Goal: Task Accomplishment & Management: Complete application form

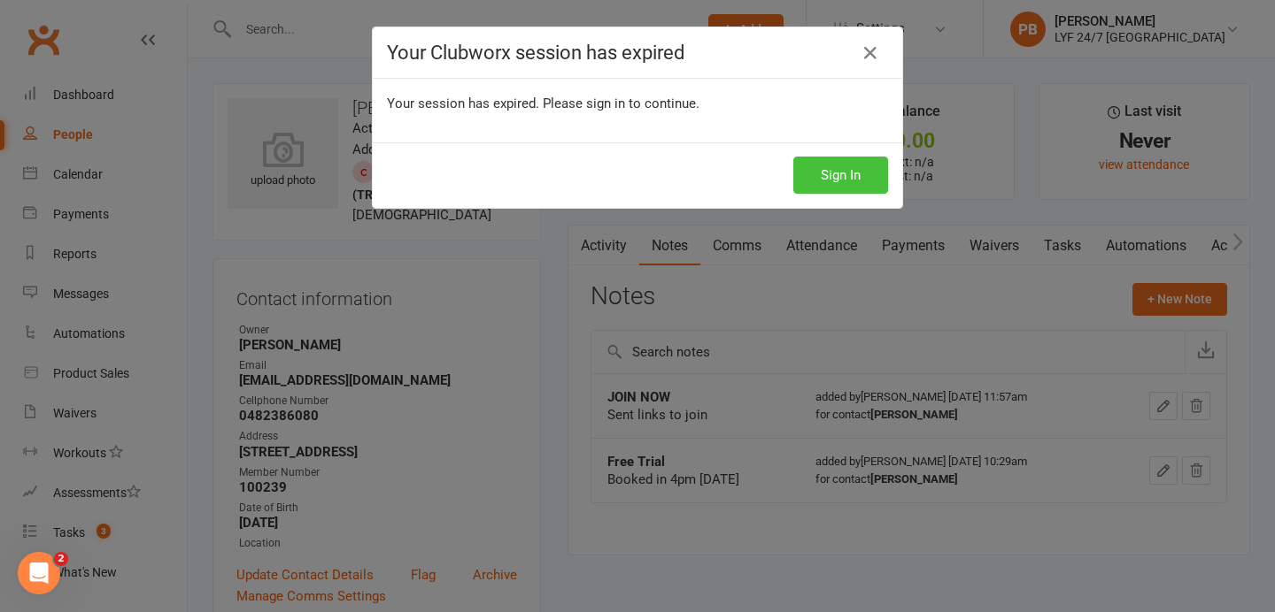
click at [858, 181] on button "Sign In" at bounding box center [840, 175] width 95 height 37
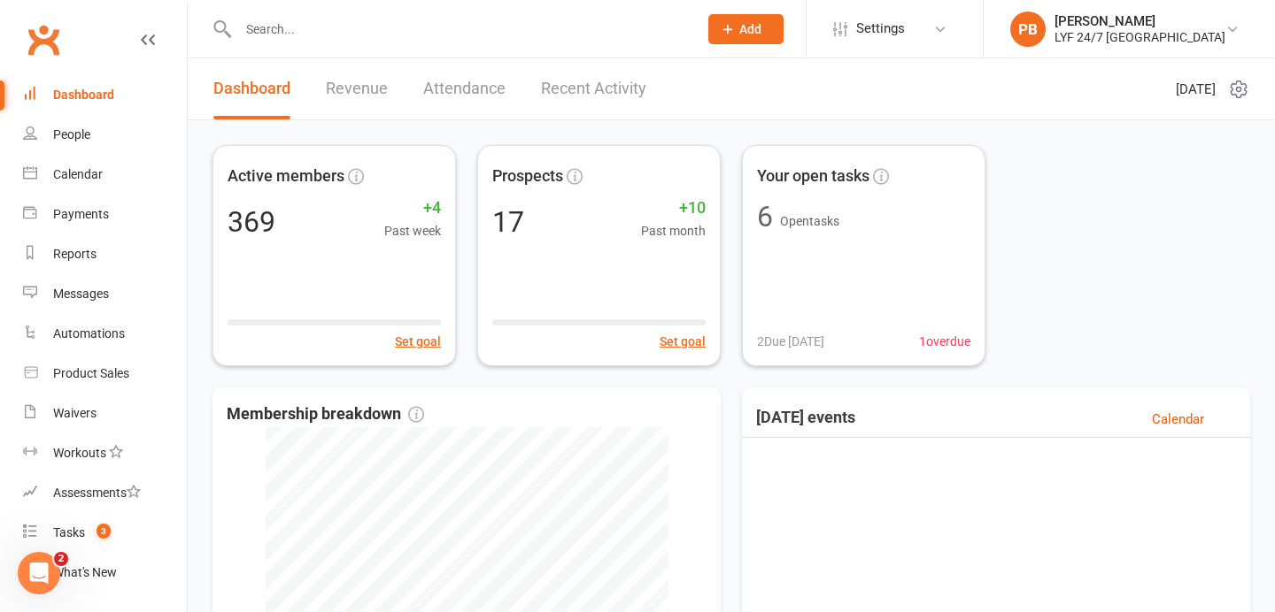
click at [782, 42] on button "Add" at bounding box center [745, 29] width 75 height 30
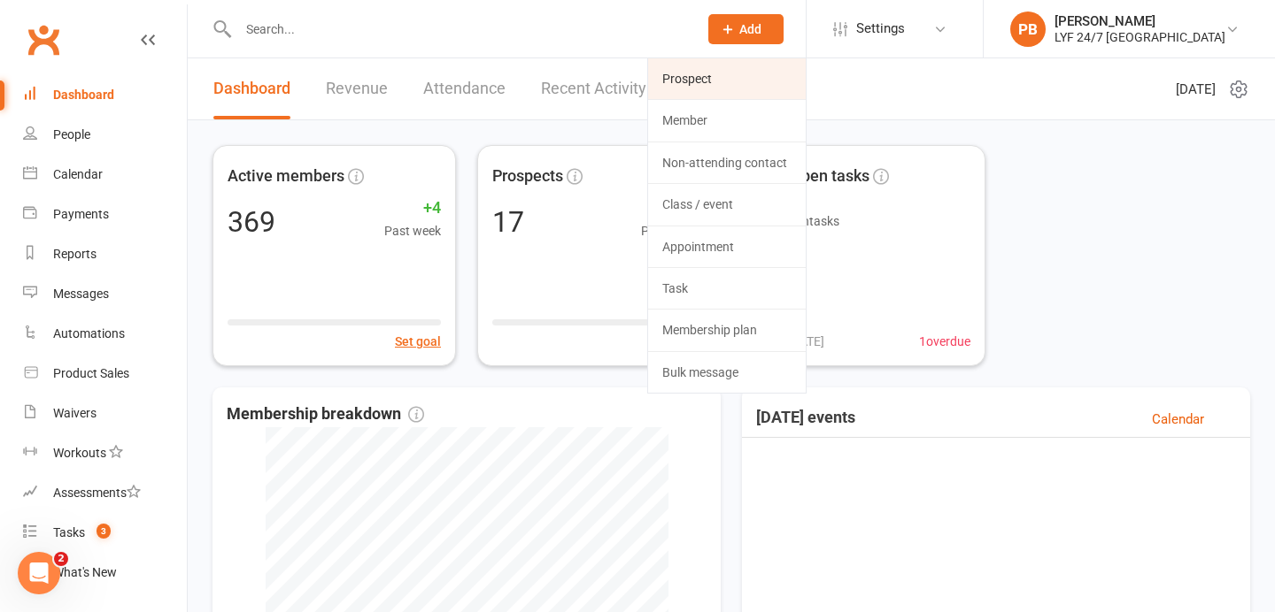
click at [782, 75] on link "Prospect" at bounding box center [727, 78] width 158 height 41
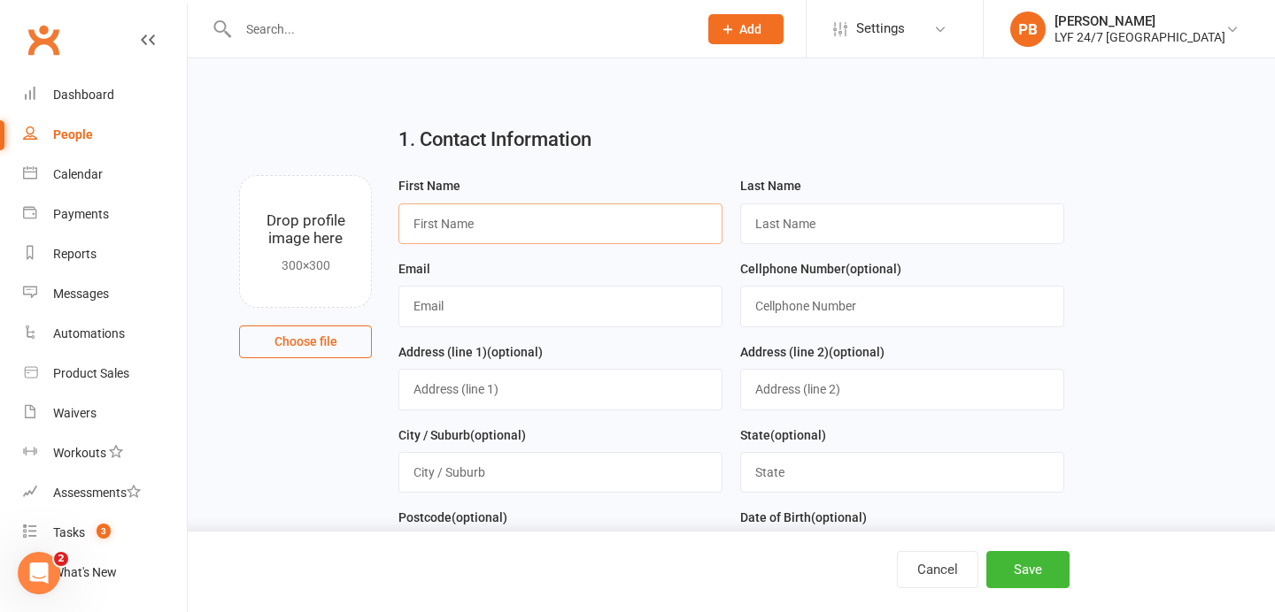
click at [586, 217] on input "text" at bounding box center [560, 224] width 324 height 41
paste input "Vishaal Reddy"
drag, startPoint x: 456, startPoint y: 224, endPoint x: 555, endPoint y: 224, distance: 99.1
click at [555, 224] on input "Vishaal Reddy" at bounding box center [560, 224] width 324 height 41
type input "Vishaal"
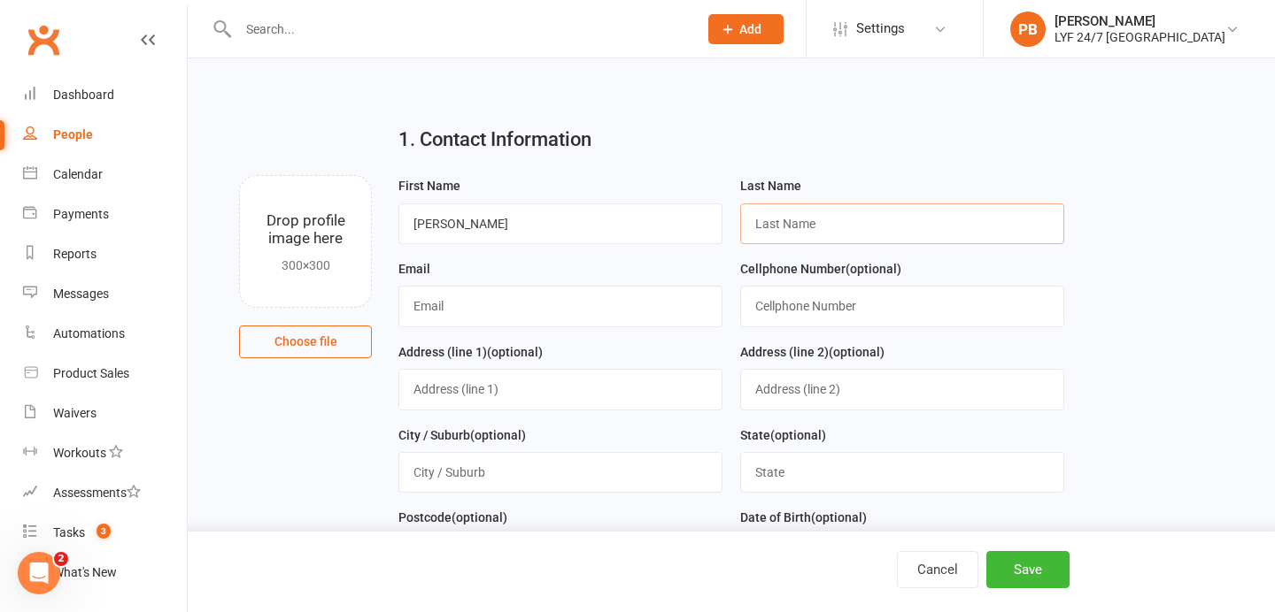
click at [809, 227] on input "text" at bounding box center [902, 224] width 324 height 41
paste input "Reddy"
type input "Reddy"
click at [508, 308] on input "text" at bounding box center [560, 306] width 324 height 41
click at [826, 304] on input "text" at bounding box center [902, 306] width 324 height 41
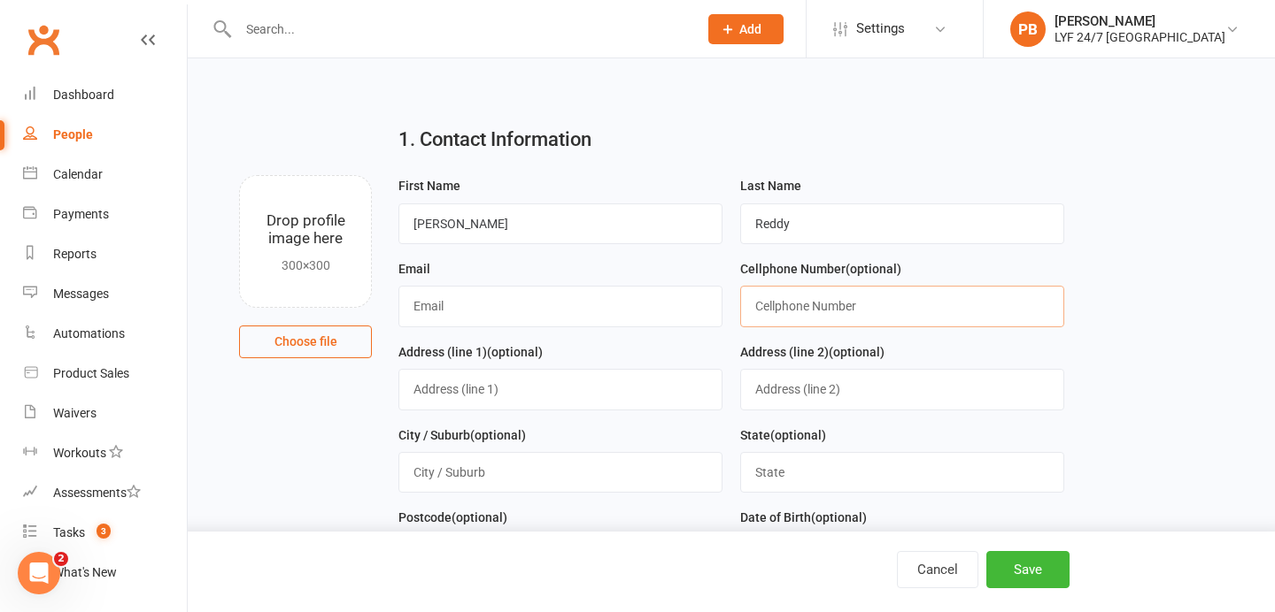
paste input "0406058339"
type input "0406058339"
click at [562, 291] on input "text" at bounding box center [560, 306] width 324 height 41
paste input "vredy@hotmail.com"
type input "vredy@hotmail.com"
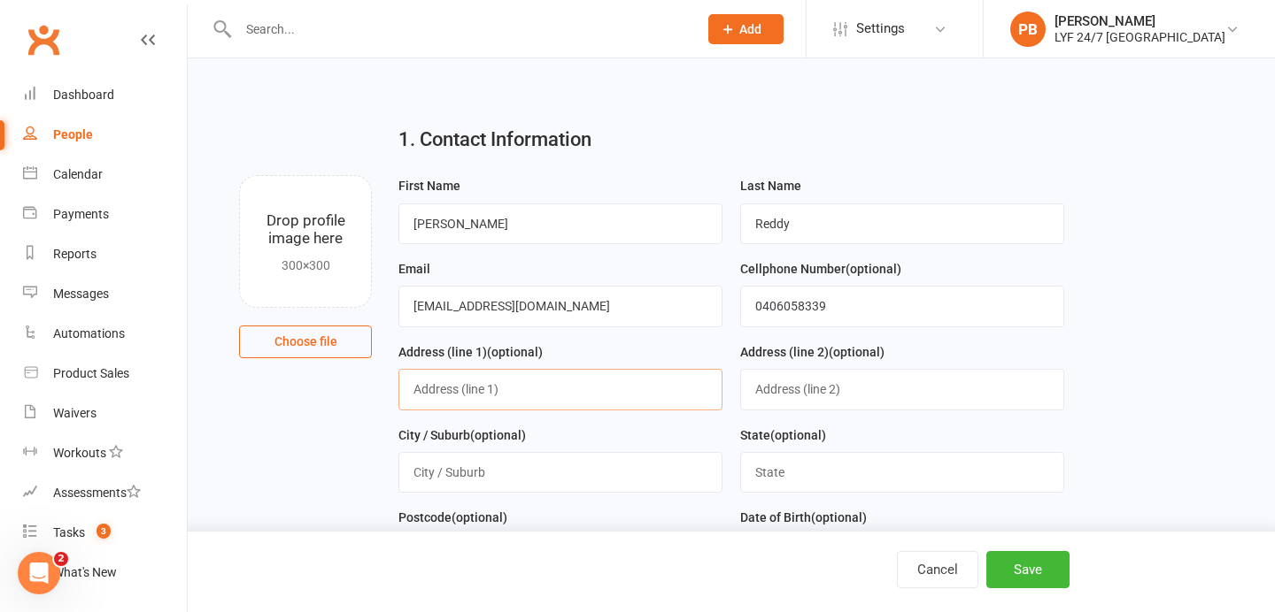
click at [505, 396] on input "text" at bounding box center [560, 389] width 324 height 41
paste input "31 door is street"
type input "31 door is street"
click at [551, 466] on input "text" at bounding box center [560, 472] width 324 height 41
type input "North Sydney"
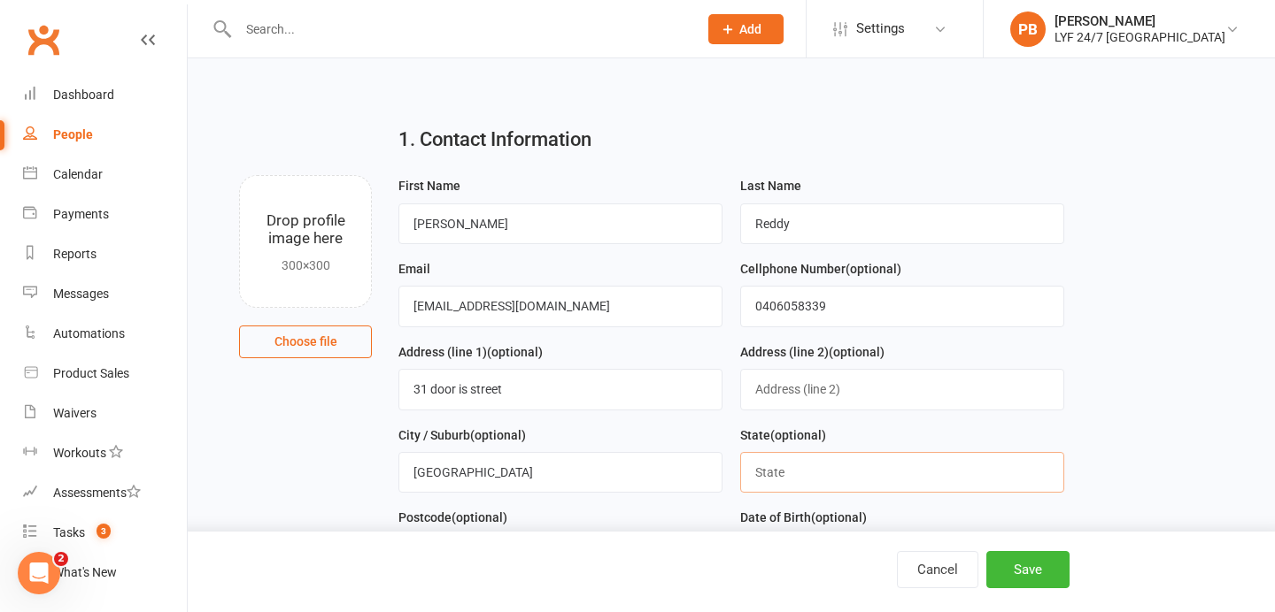
click at [815, 482] on input "text" at bounding box center [902, 472] width 324 height 41
type input "NSW"
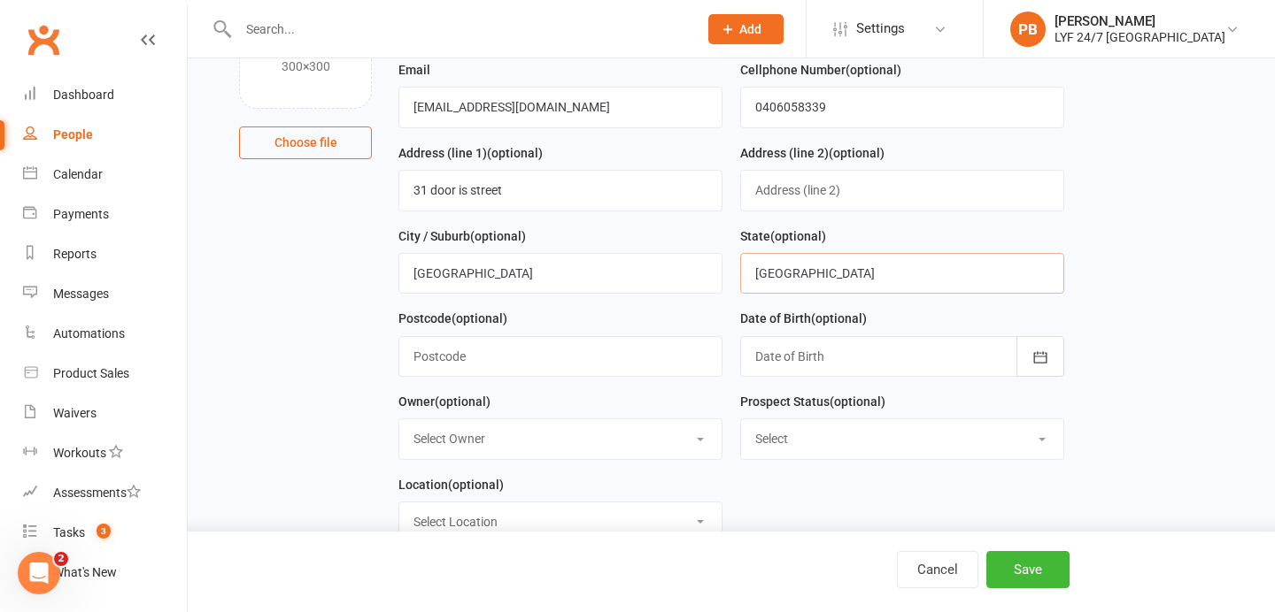
scroll to position [247, 0]
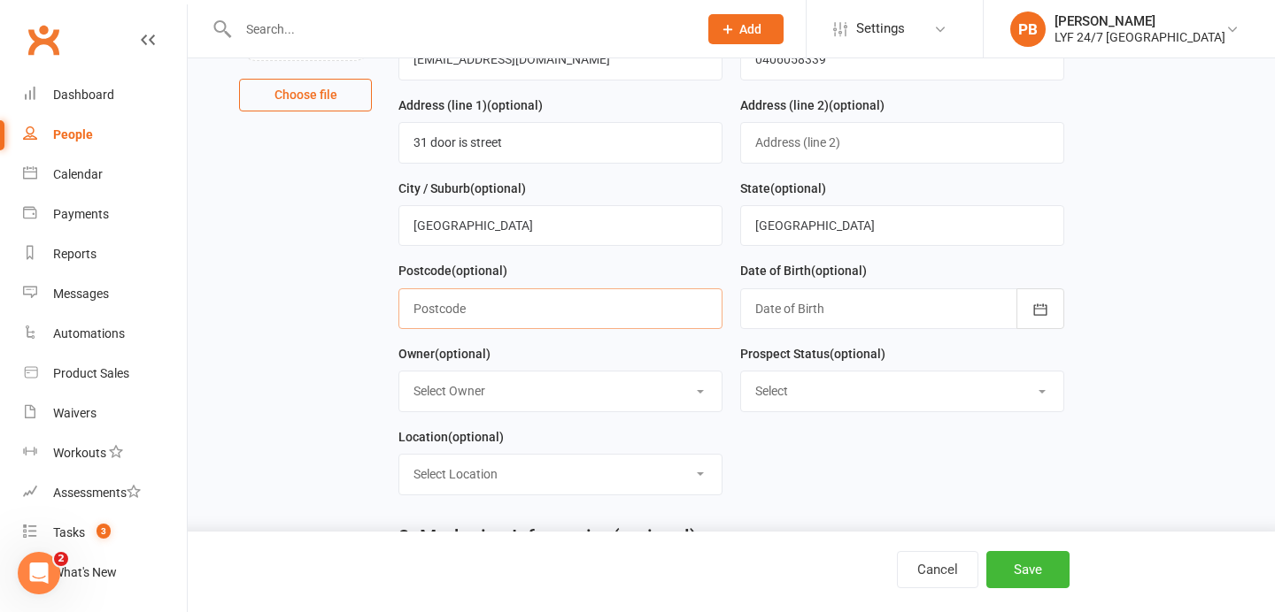
click at [548, 297] on input "text" at bounding box center [560, 309] width 324 height 41
type input "2060"
click at [1044, 306] on icon "button" at bounding box center [1040, 310] width 18 height 18
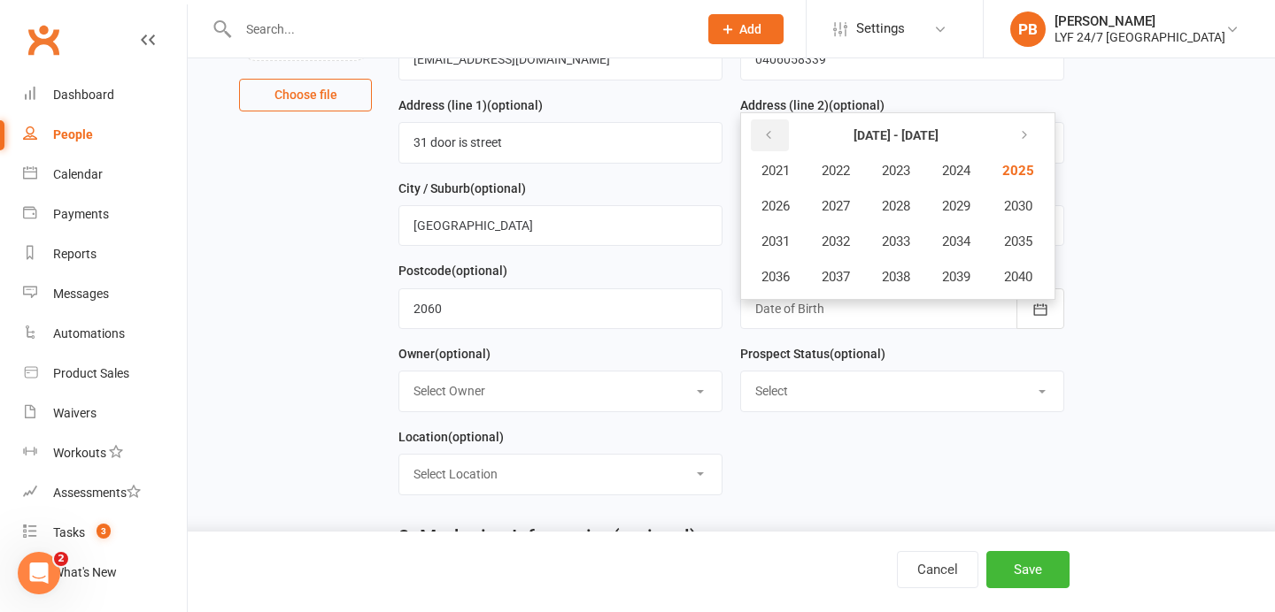
click at [758, 133] on button "button" at bounding box center [770, 135] width 38 height 32
click at [906, 285] on span "1998" at bounding box center [896, 277] width 28 height 16
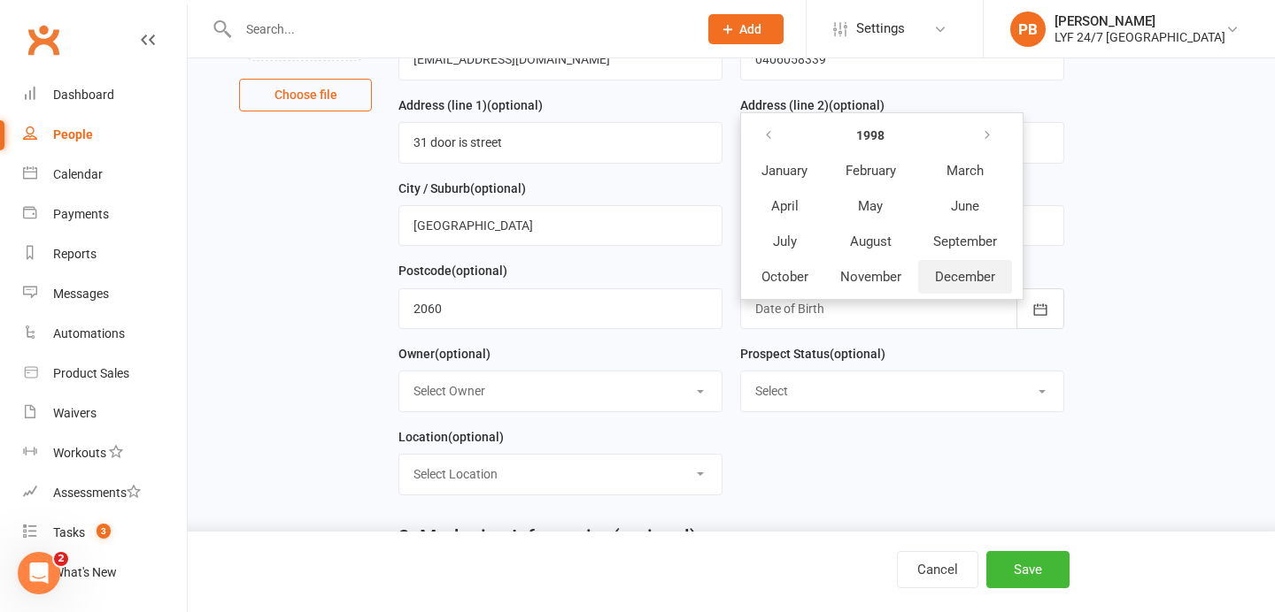
click at [940, 283] on span "December" at bounding box center [965, 277] width 60 height 16
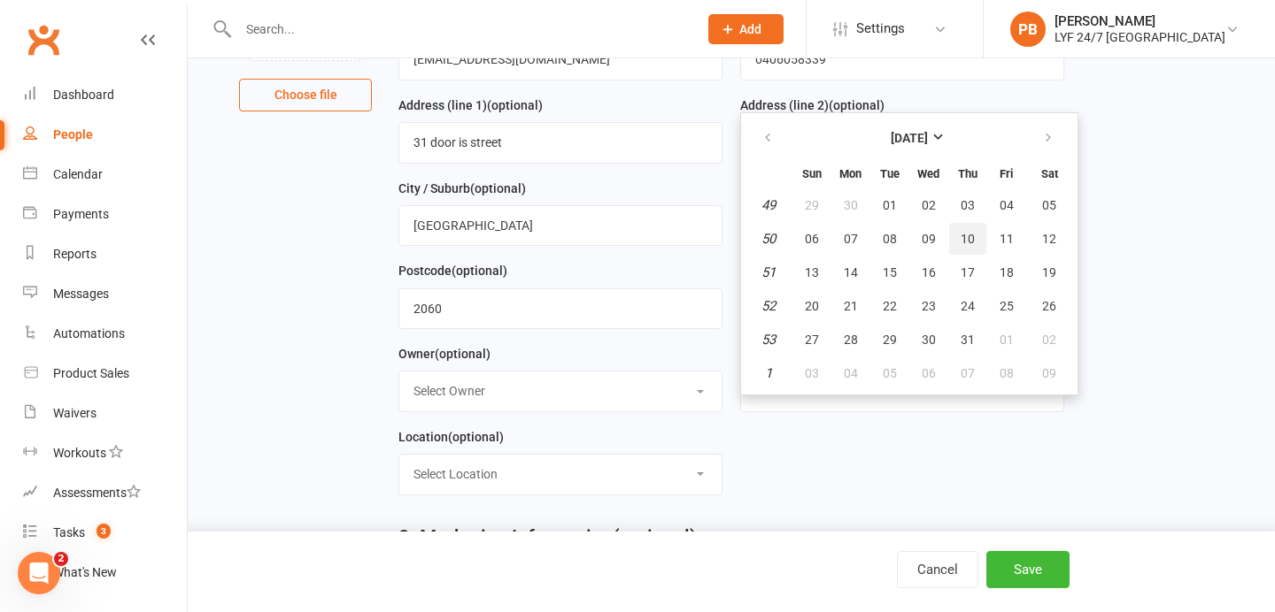
click at [970, 236] on span "10" at bounding box center [967, 239] width 14 height 14
type input "10 Dec 1998"
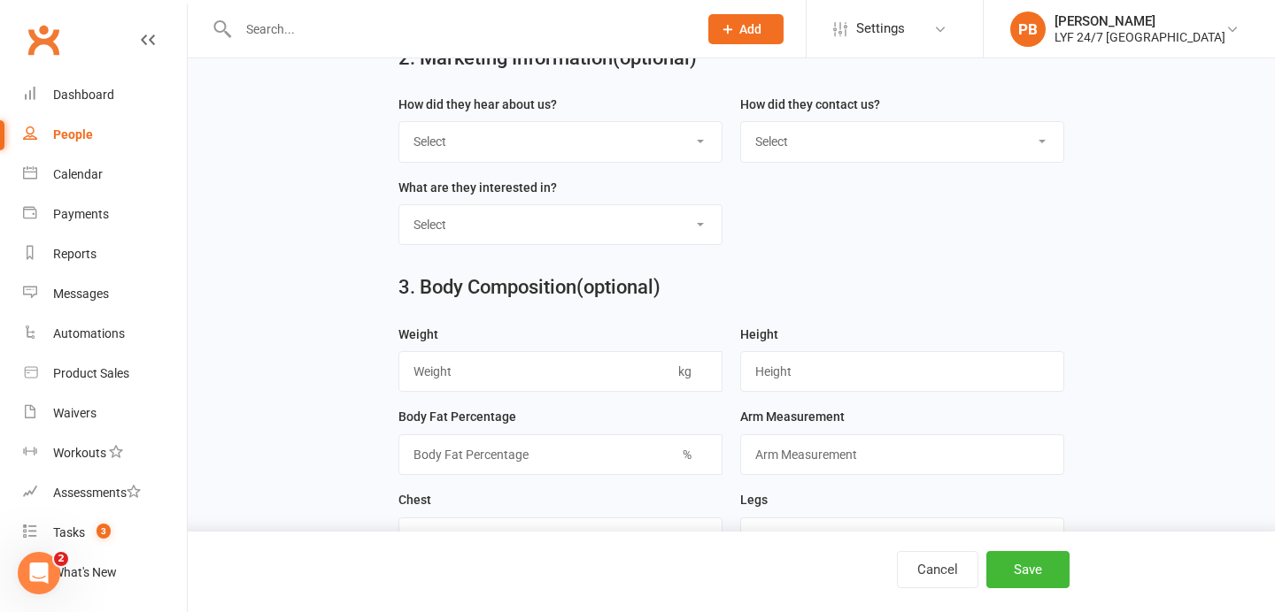
scroll to position [818, 0]
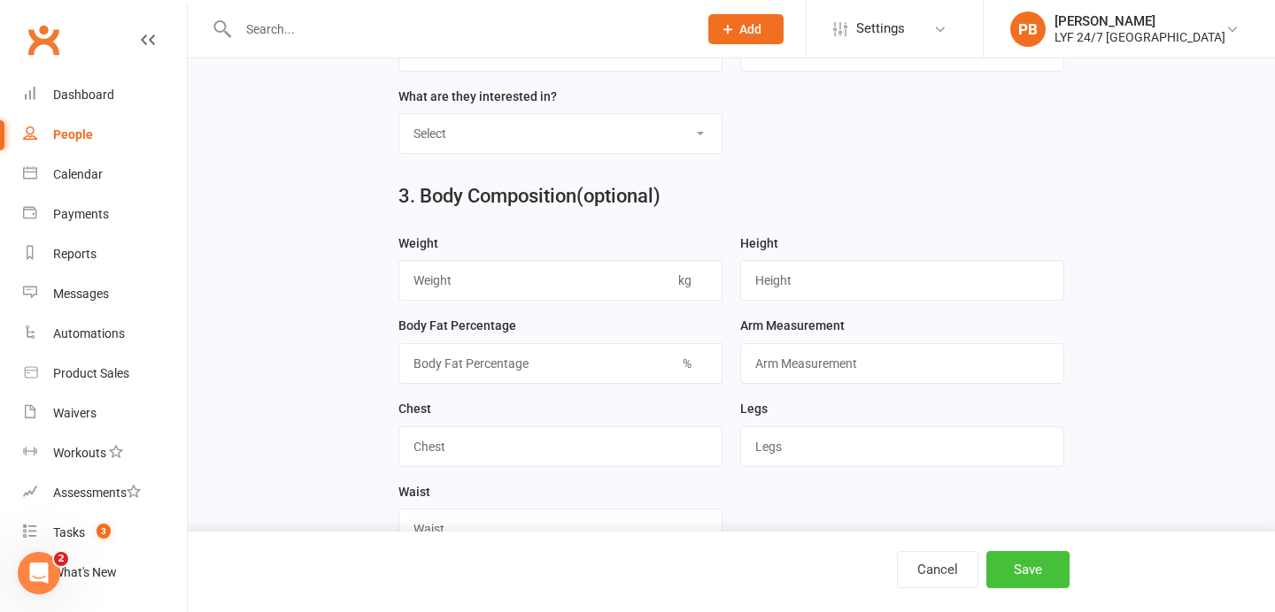
click at [1017, 574] on button "Save" at bounding box center [1027, 569] width 83 height 37
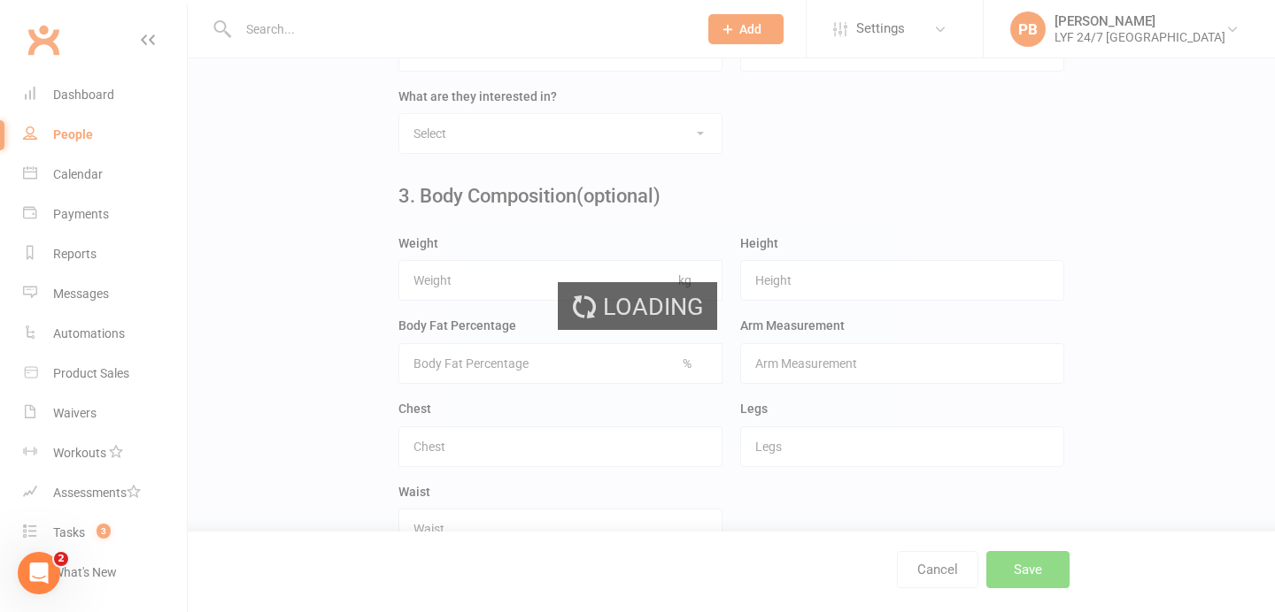
scroll to position [0, 0]
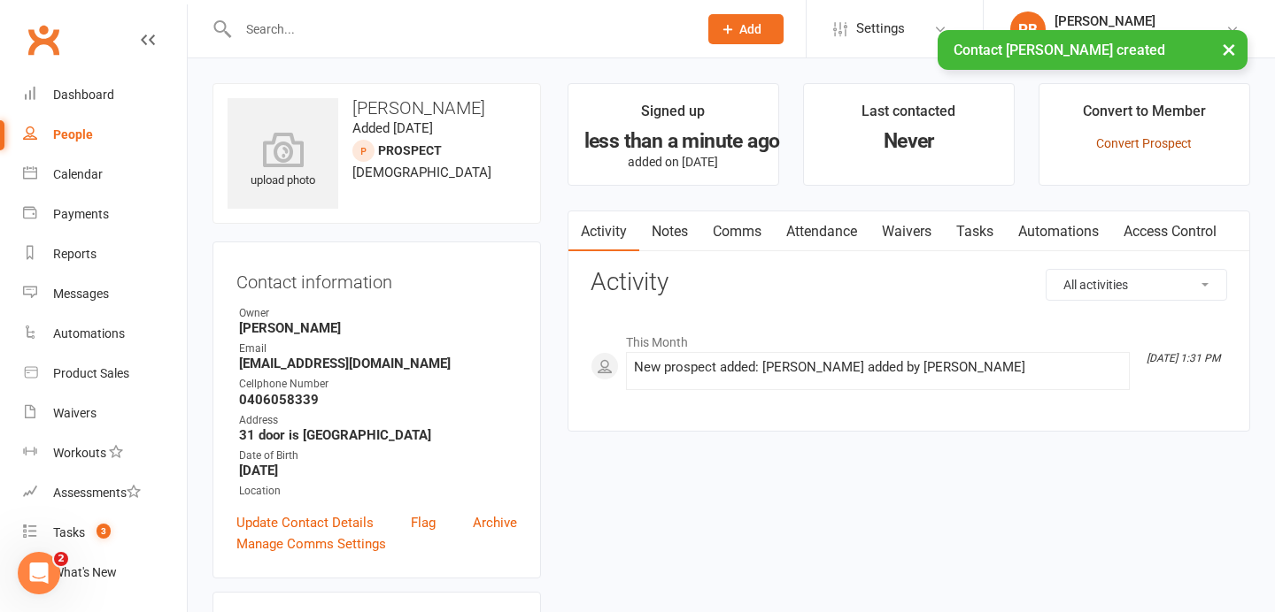
click at [1131, 141] on link "Convert Prospect" at bounding box center [1144, 143] width 96 height 14
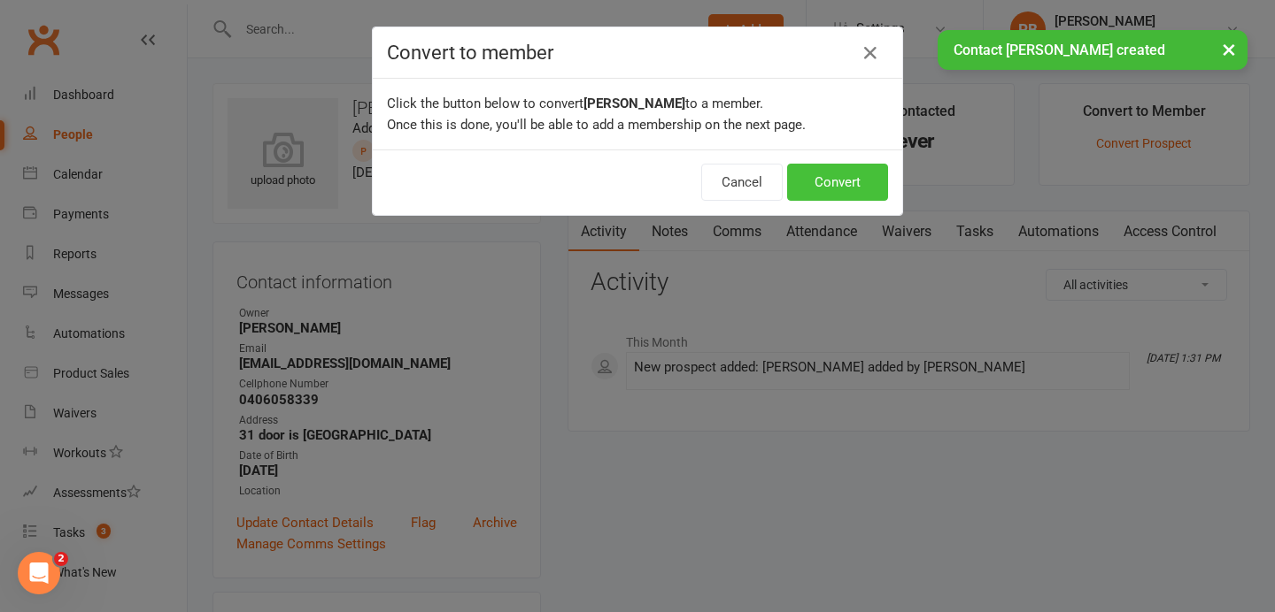
click at [826, 189] on button "Convert" at bounding box center [837, 182] width 101 height 37
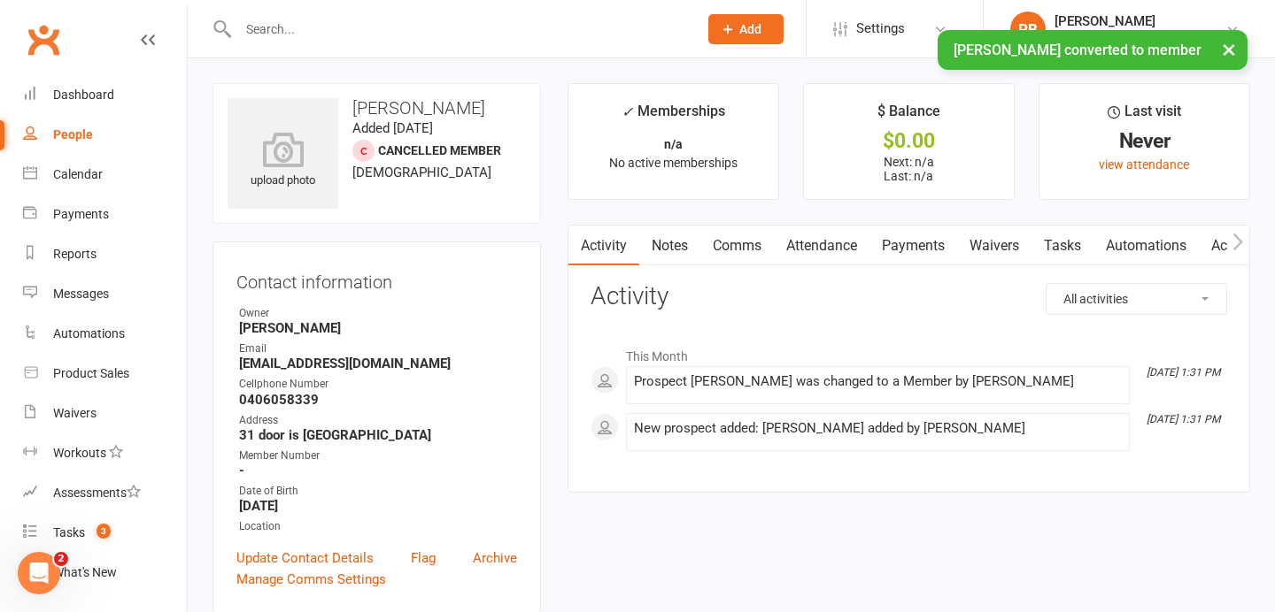
scroll to position [223, 0]
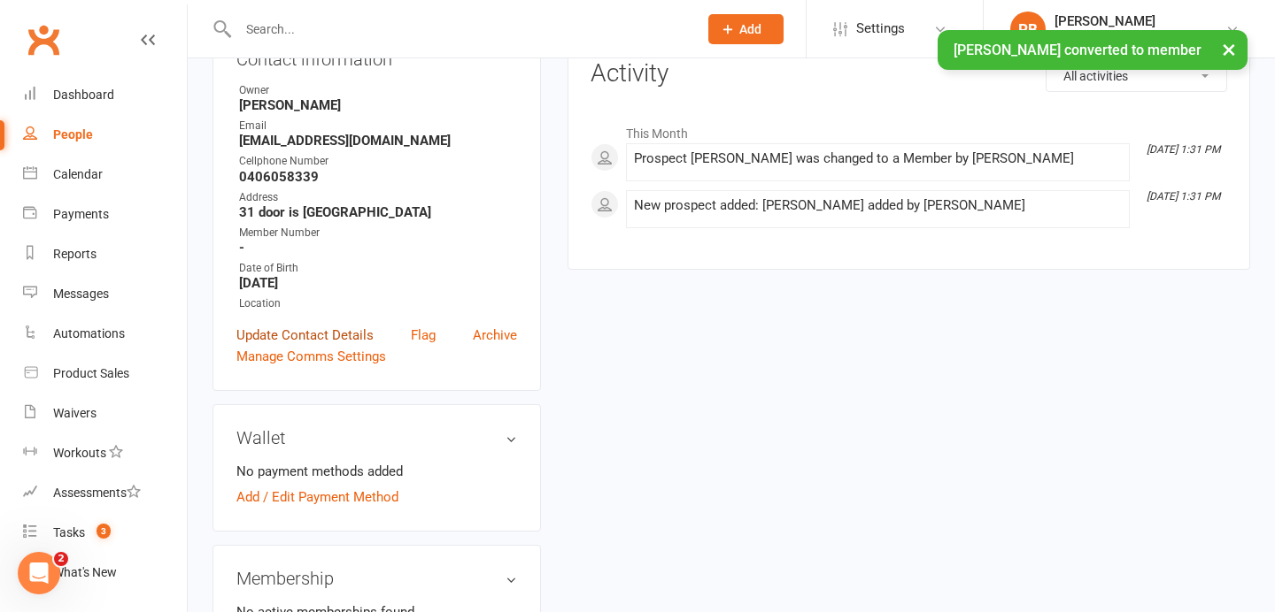
click at [257, 331] on link "Update Contact Details" at bounding box center [304, 335] width 137 height 21
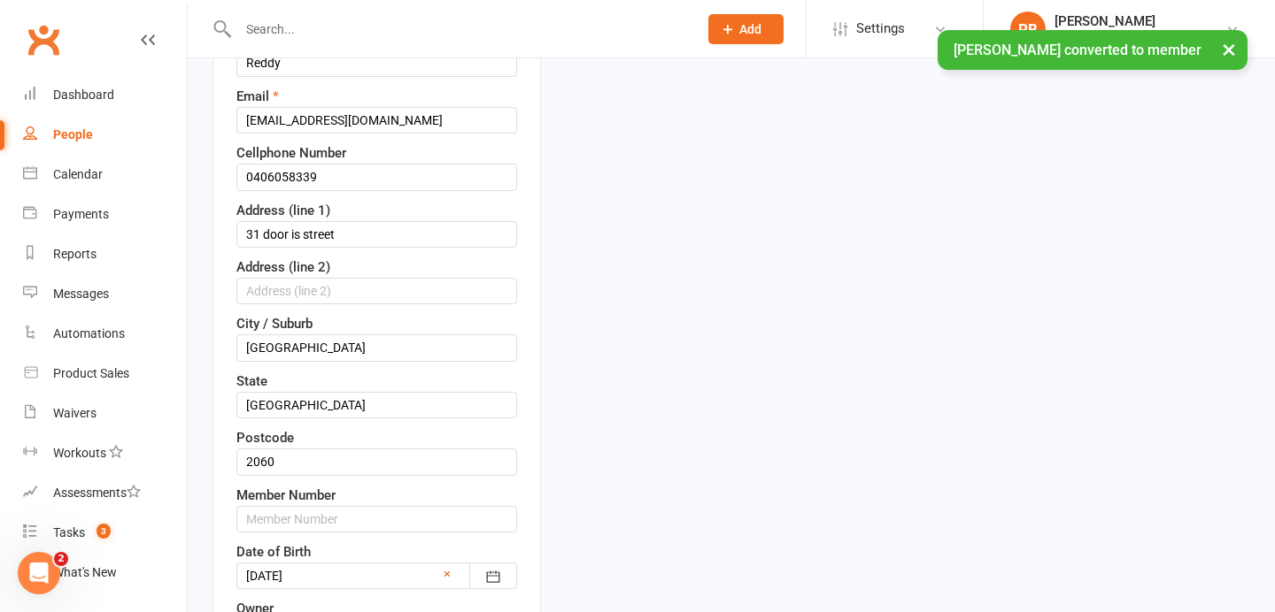
scroll to position [342, 0]
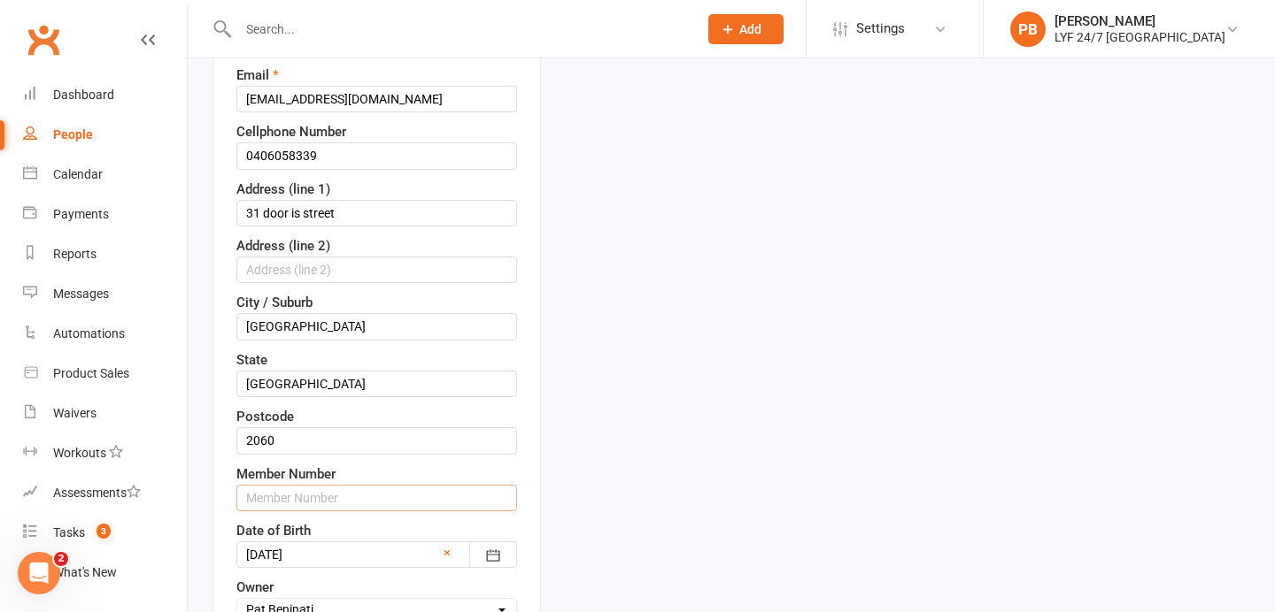
click at [324, 500] on input "text" at bounding box center [376, 498] width 281 height 27
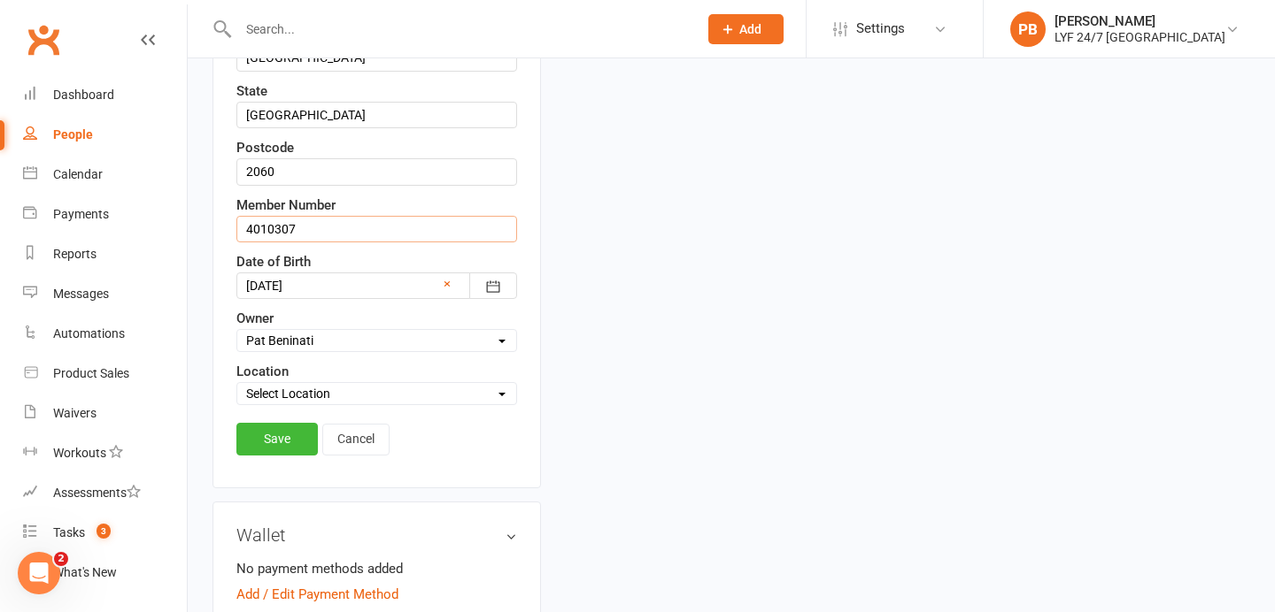
scroll to position [617, 0]
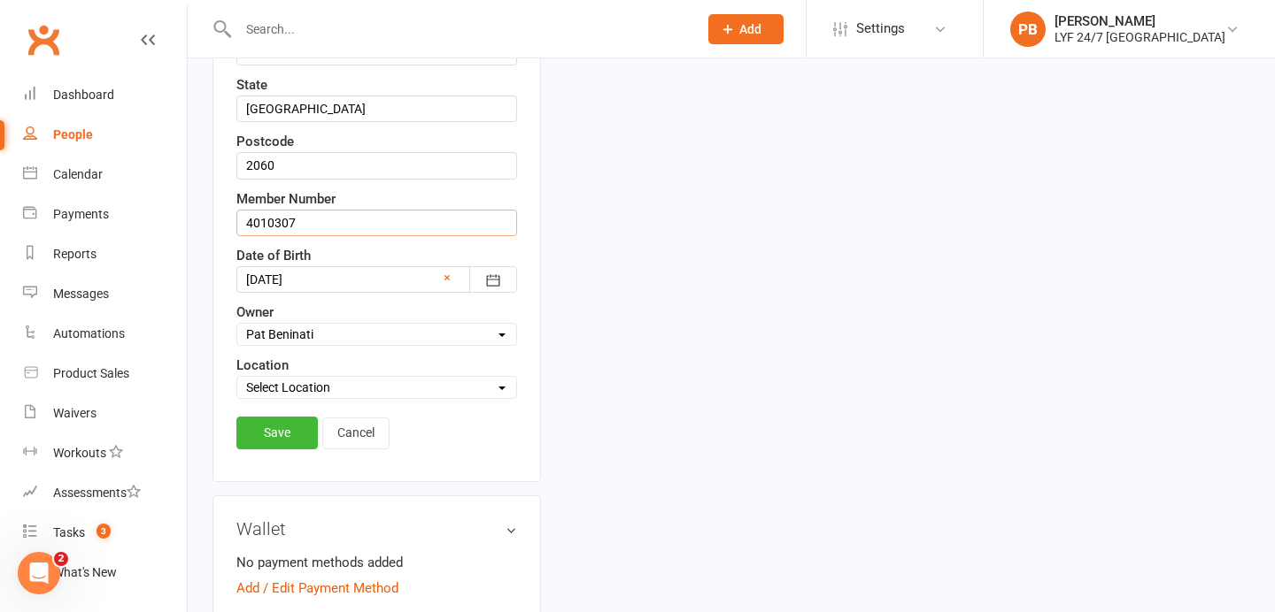
type input "4010307"
click at [281, 455] on div "Save Cancel" at bounding box center [376, 437] width 281 height 41
click at [280, 438] on link "Save" at bounding box center [276, 433] width 81 height 32
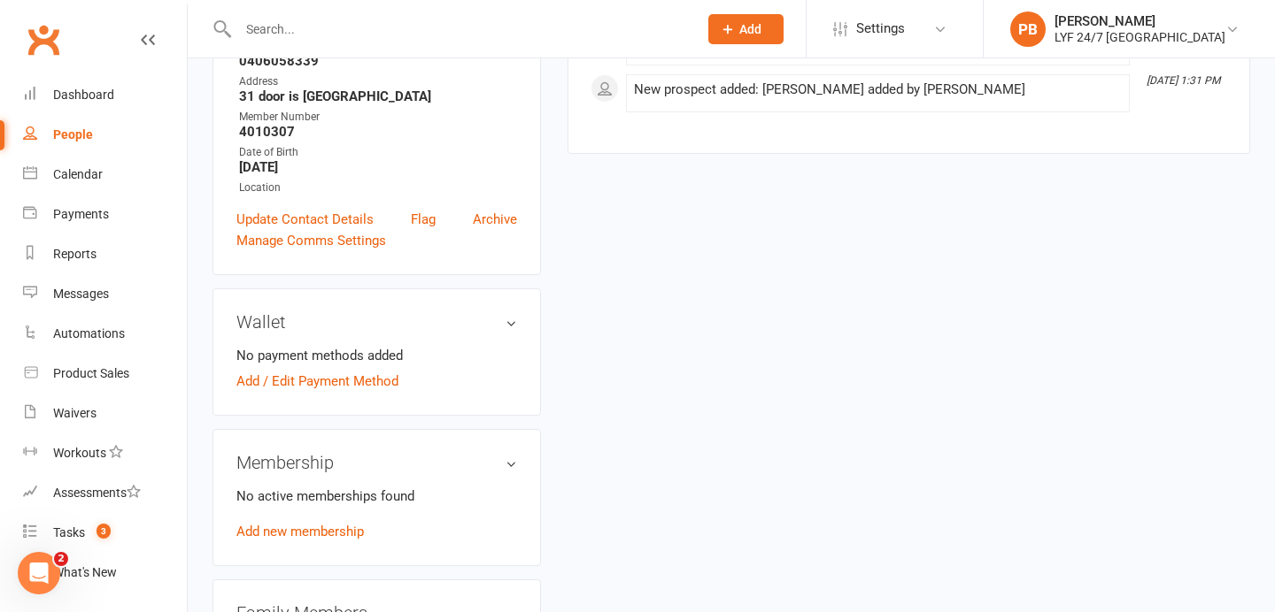
scroll to position [394, 0]
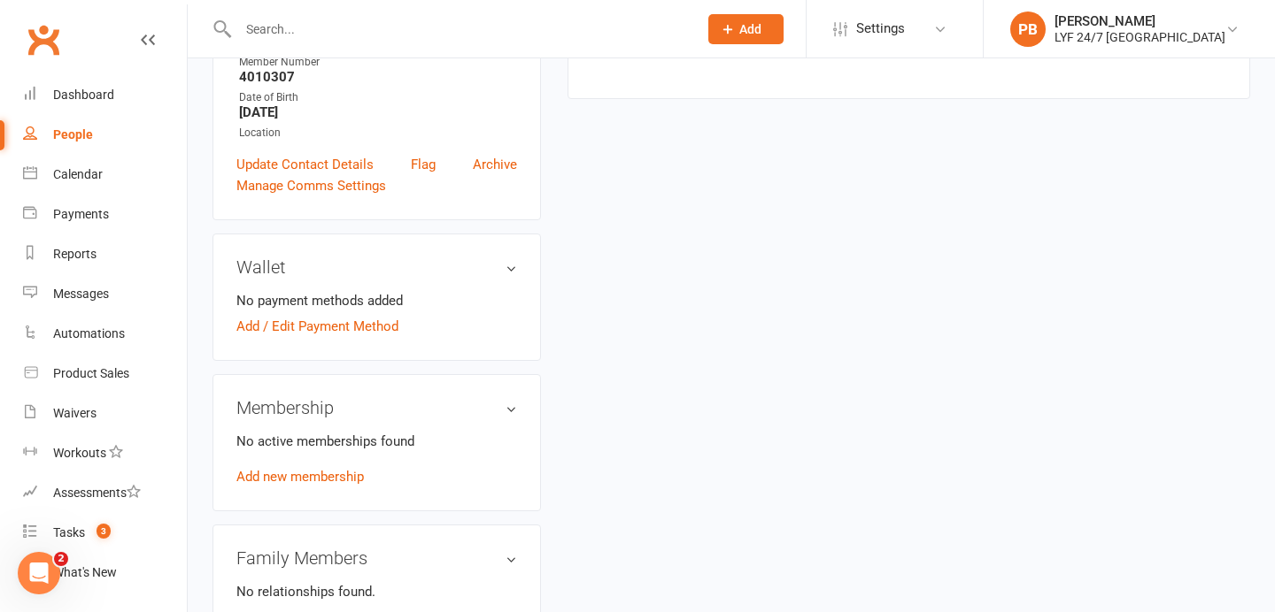
click at [298, 465] on div "No active memberships found Add new membership" at bounding box center [376, 459] width 281 height 57
click at [303, 476] on link "Add new membership" at bounding box center [299, 477] width 127 height 16
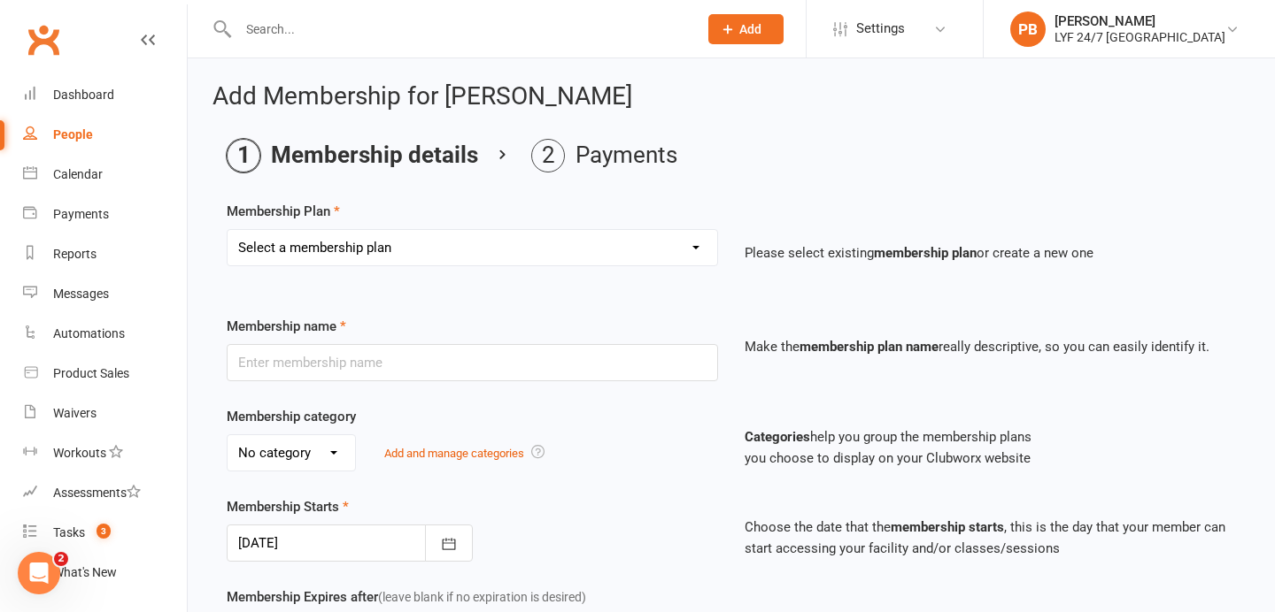
click at [693, 250] on select "Select a membership plan Create new Membership Plan Foundation Direct Debit $41…" at bounding box center [471, 247] width 489 height 35
select select "25"
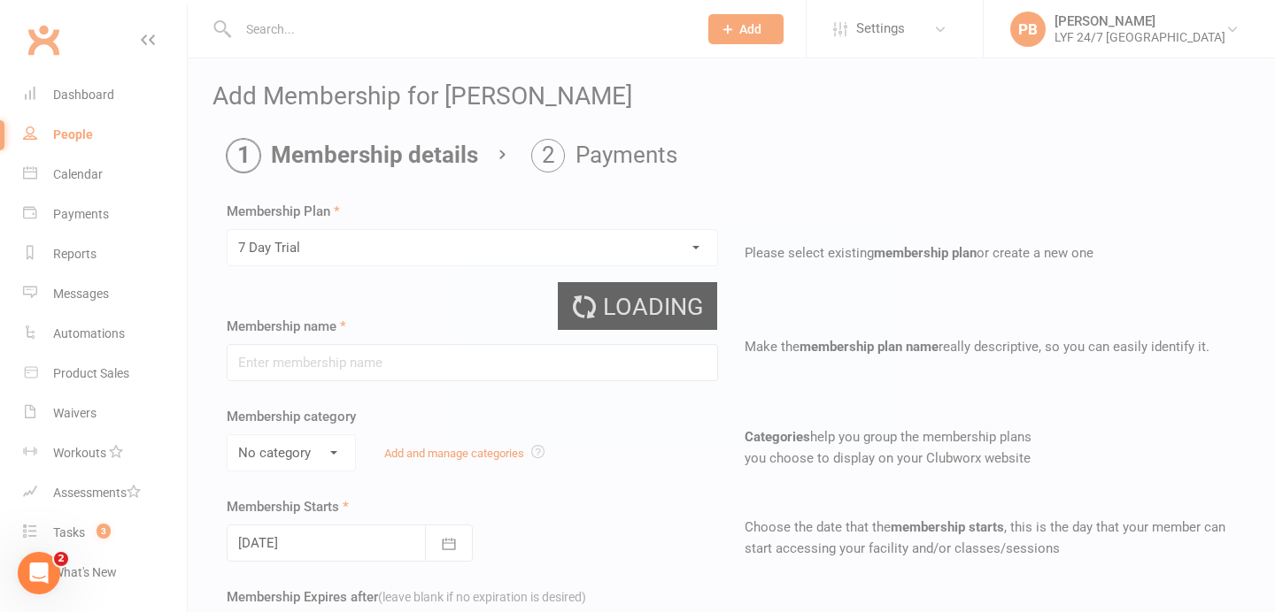
type input "7 Day Trial"
type input "7"
select select "0"
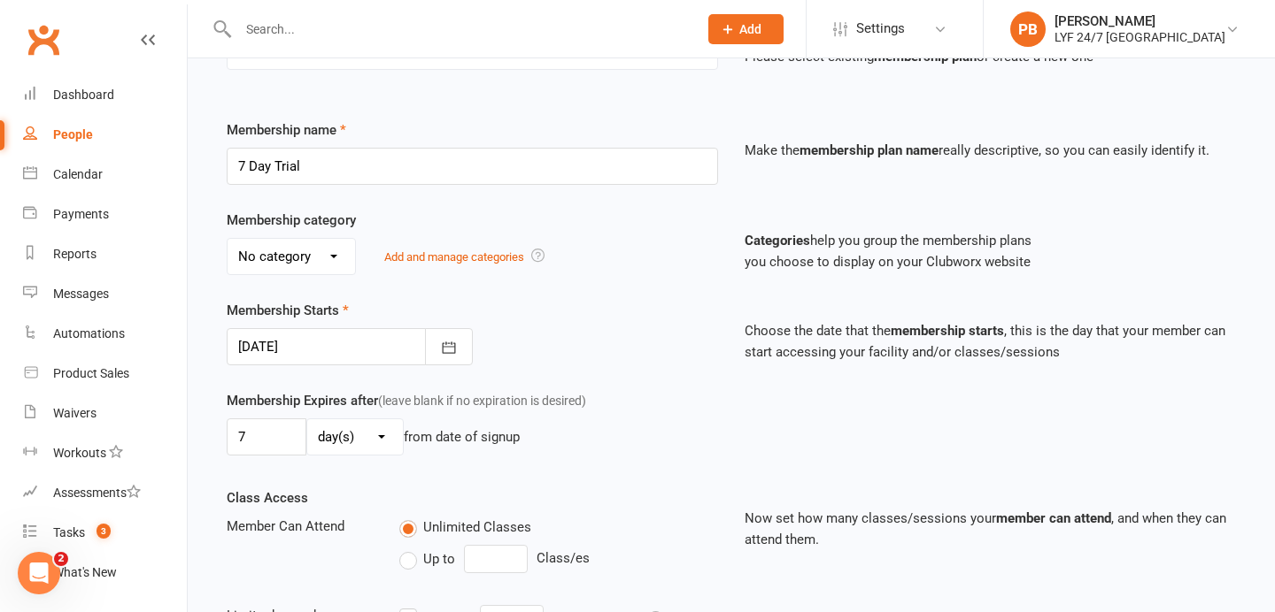
scroll to position [581, 0]
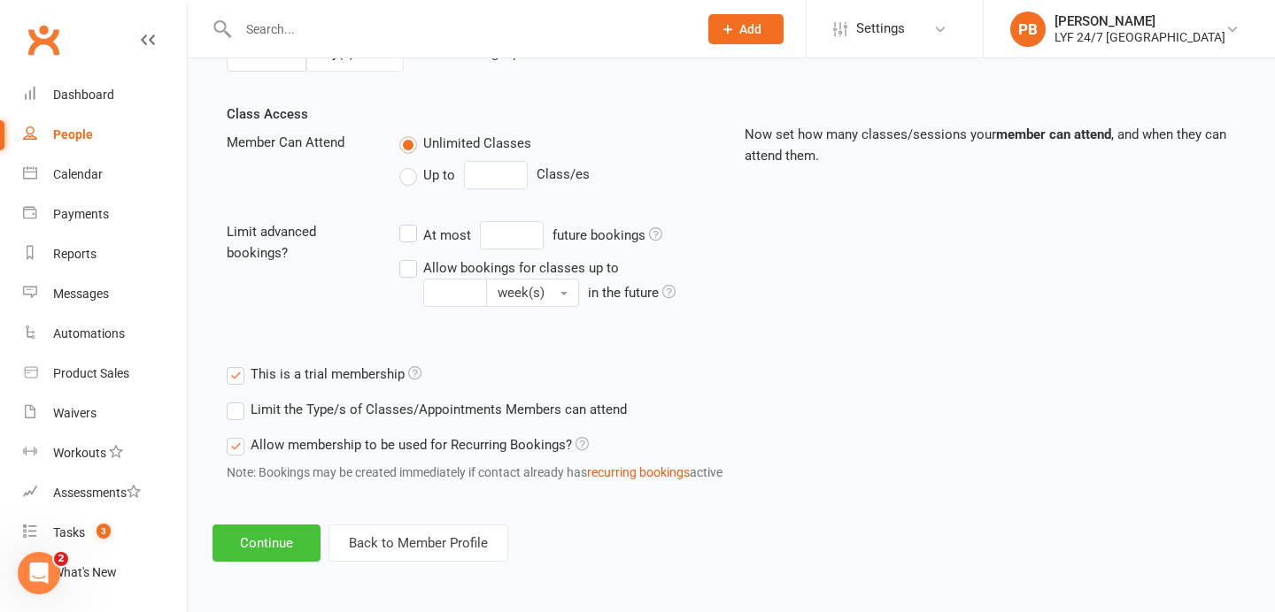
click at [262, 535] on button "Continue" at bounding box center [266, 543] width 108 height 37
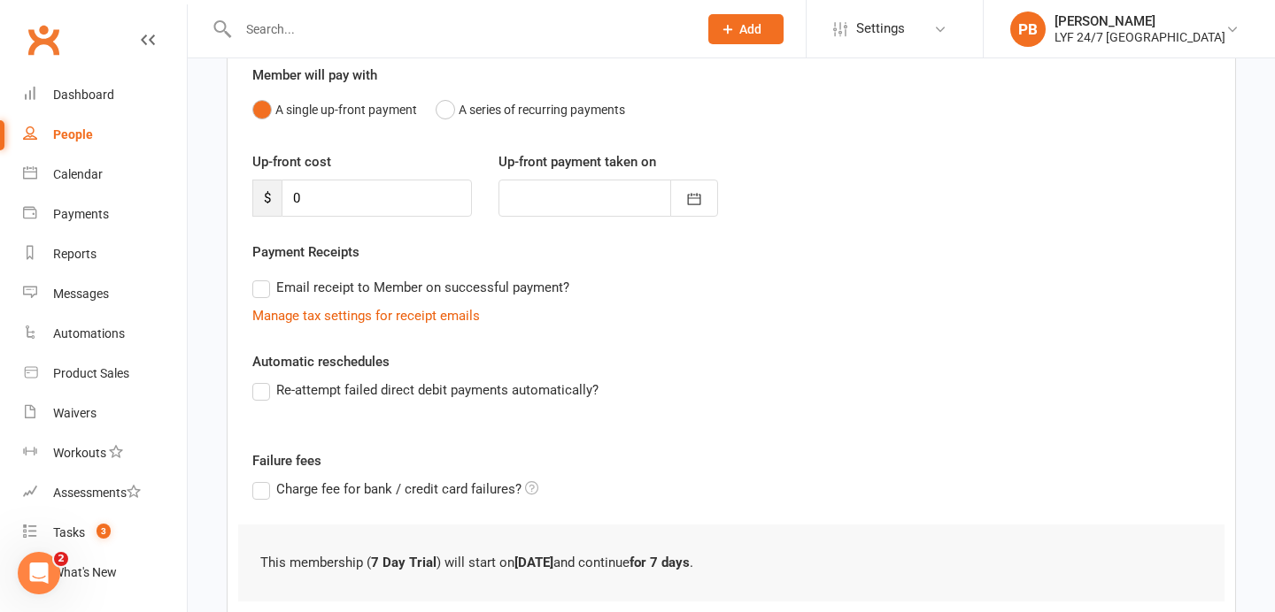
scroll to position [281, 0]
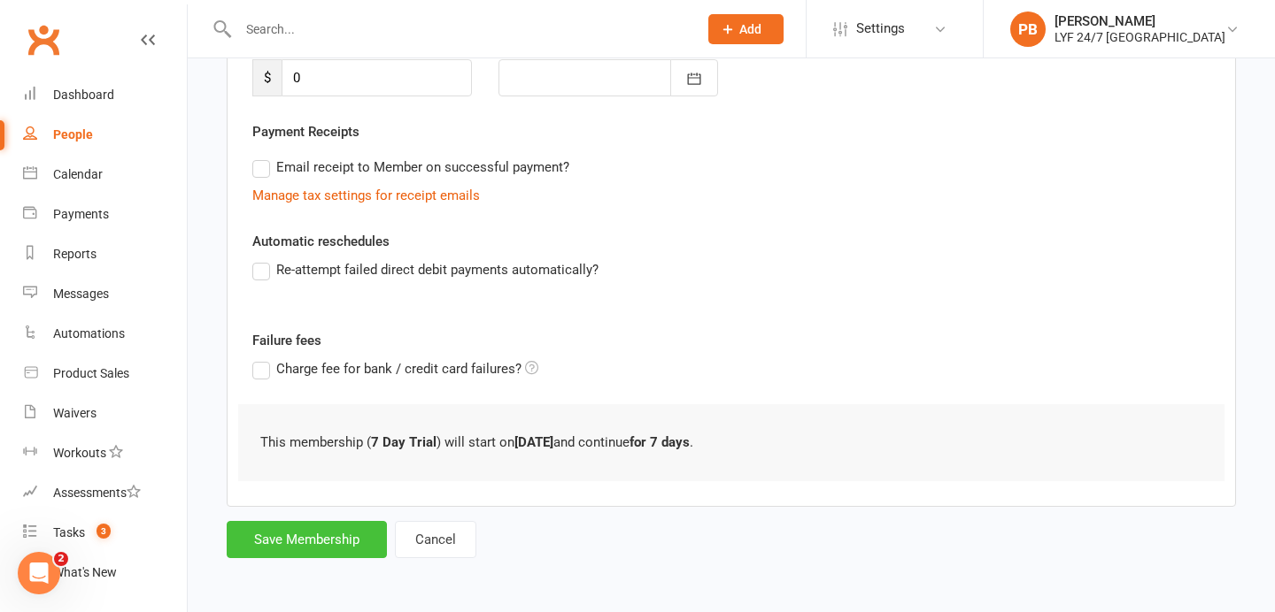
click at [273, 557] on button "Save Membership" at bounding box center [307, 539] width 160 height 37
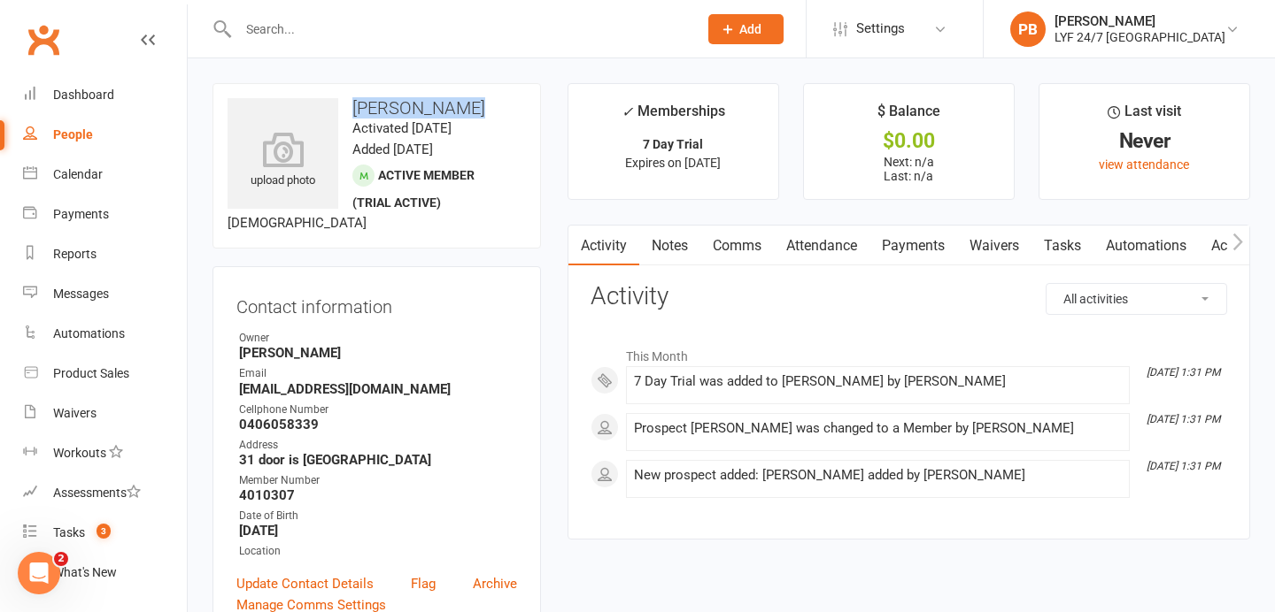
drag, startPoint x: 468, startPoint y: 109, endPoint x: 350, endPoint y: 104, distance: 117.8
click at [350, 104] on h3 "Vishaal Reddy" at bounding box center [376, 107] width 298 height 19
copy h3 "Vishaal Reddy"
